Goal: Task Accomplishment & Management: Manage account settings

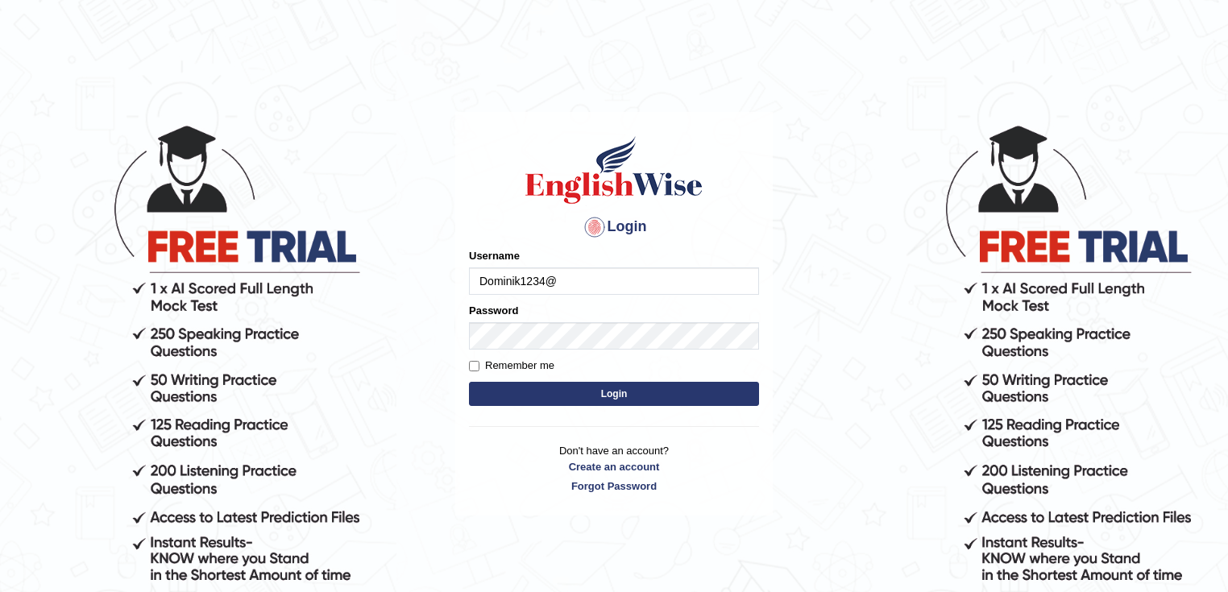
type input "Dominik1234@"
click at [627, 398] on button "Login" at bounding box center [614, 394] width 290 height 24
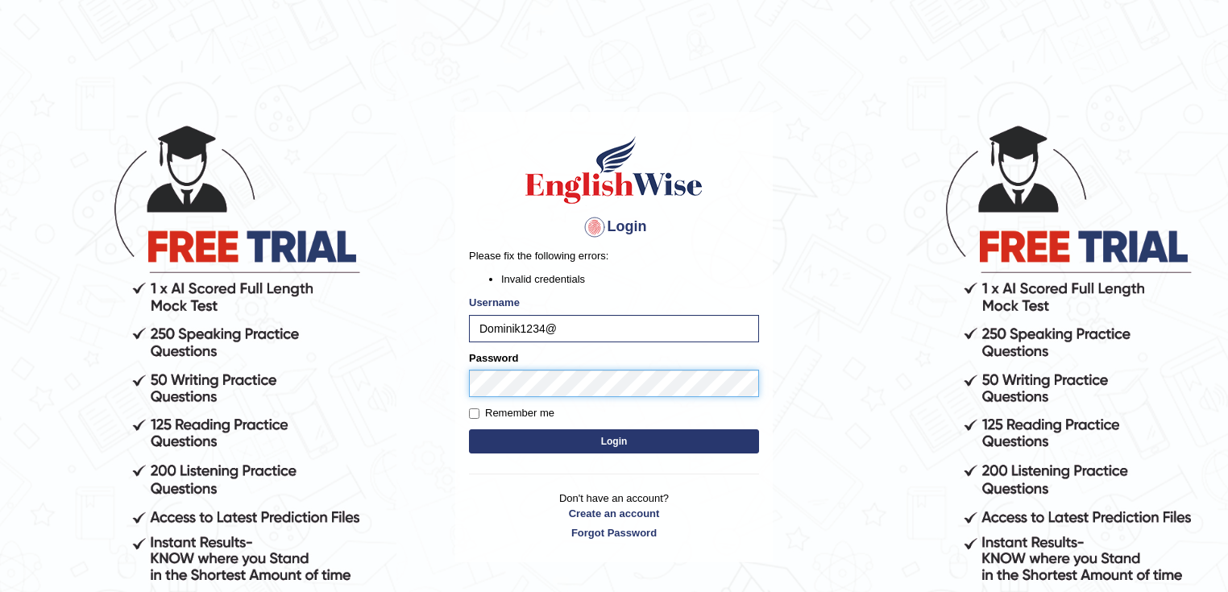
click at [469, 429] on button "Login" at bounding box center [614, 441] width 290 height 24
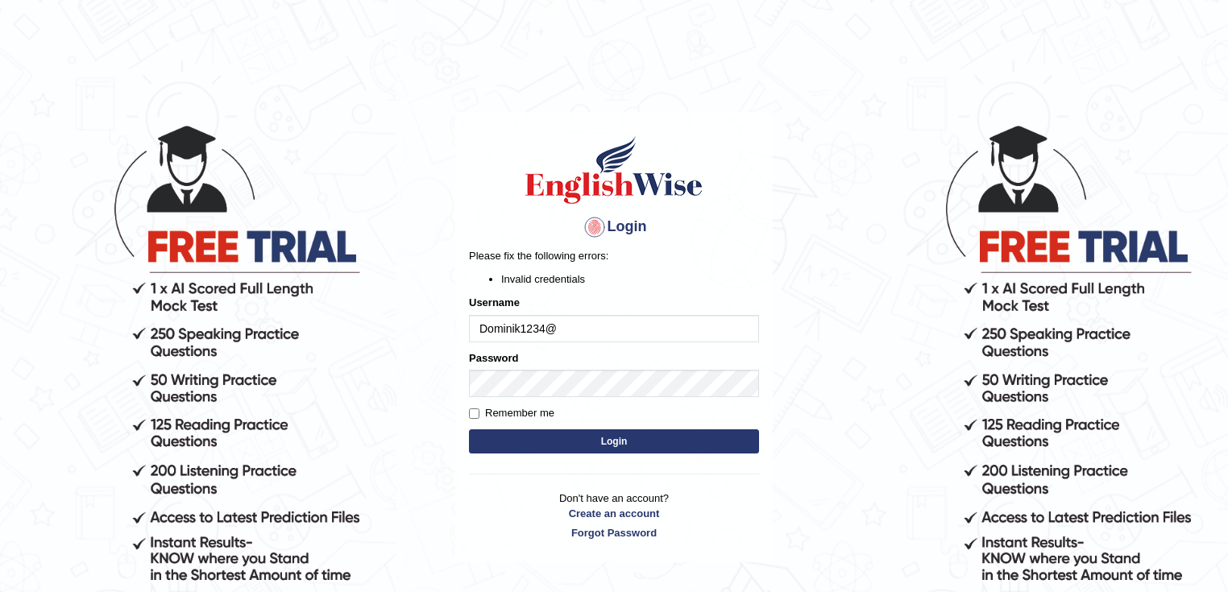
click at [565, 332] on input "Dominik1234@" at bounding box center [614, 328] width 290 height 27
type input "D"
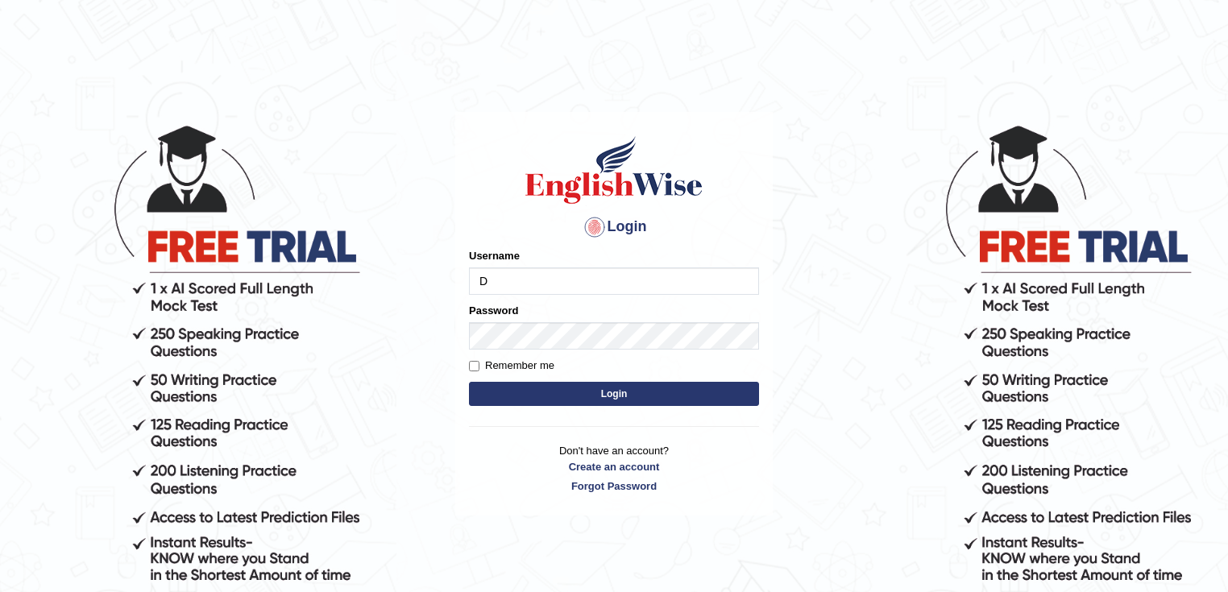
type input "Dominik1234@"
click at [475, 282] on input "Dominik1234@" at bounding box center [614, 280] width 290 height 27
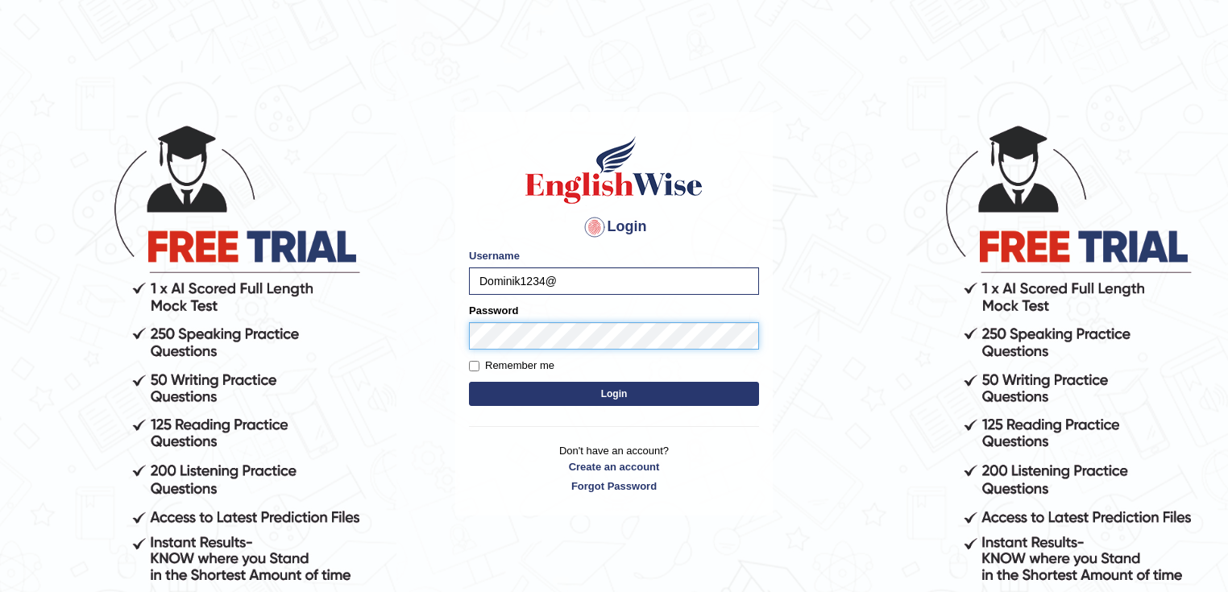
click at [469, 382] on button "Login" at bounding box center [614, 394] width 290 height 24
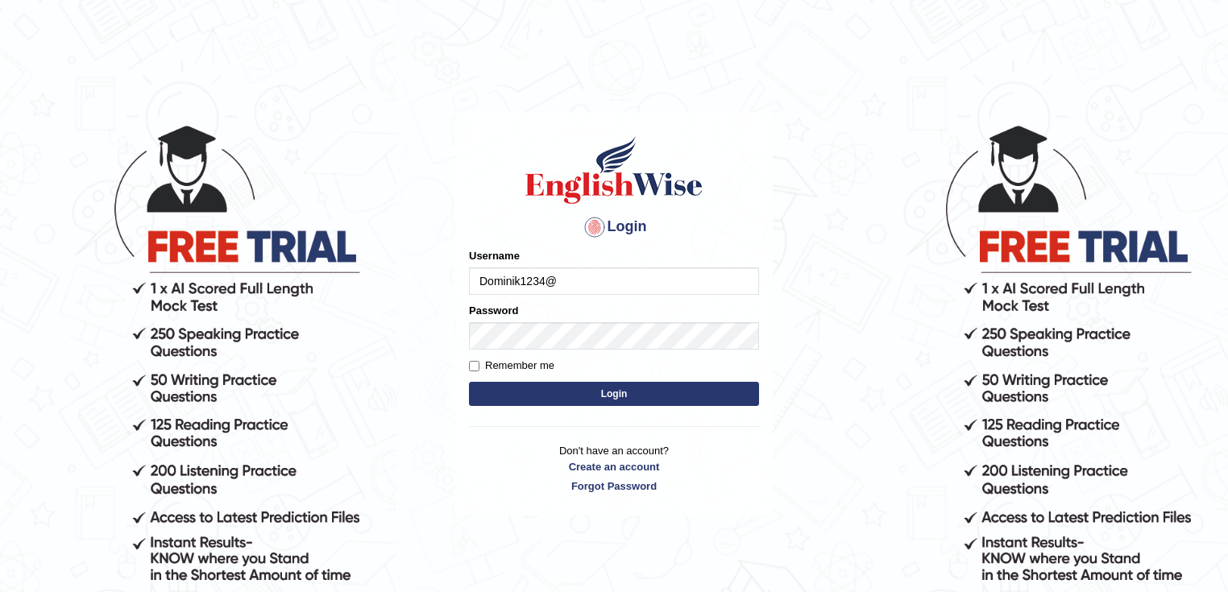
type input "Dominik1234@"
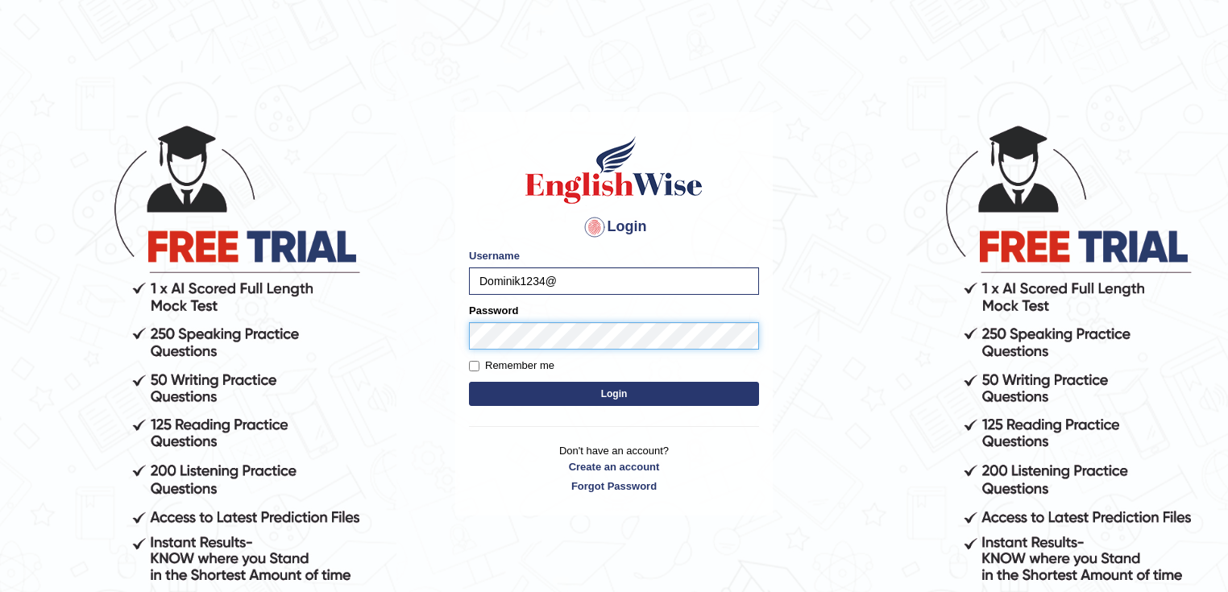
click at [469, 382] on button "Login" at bounding box center [614, 394] width 290 height 24
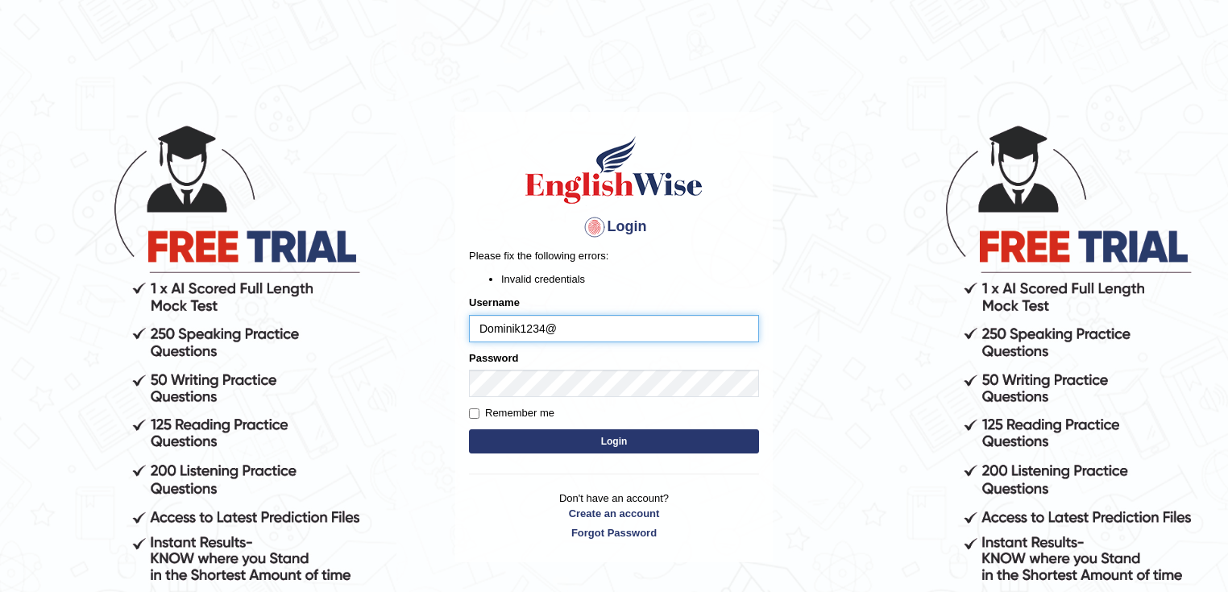
click at [469, 429] on button "Login" at bounding box center [614, 441] width 290 height 24
